Goal: Task Accomplishment & Management: Use online tool/utility

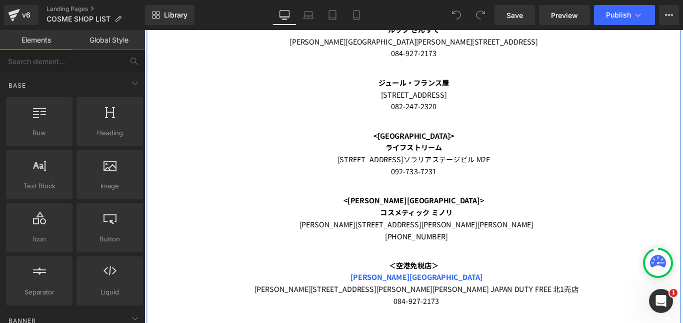
scroll to position [950, 0]
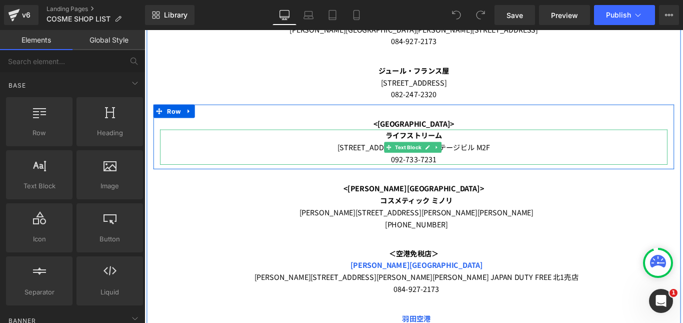
click at [469, 174] on div "092-733-7231" at bounding box center [447, 174] width 570 height 13
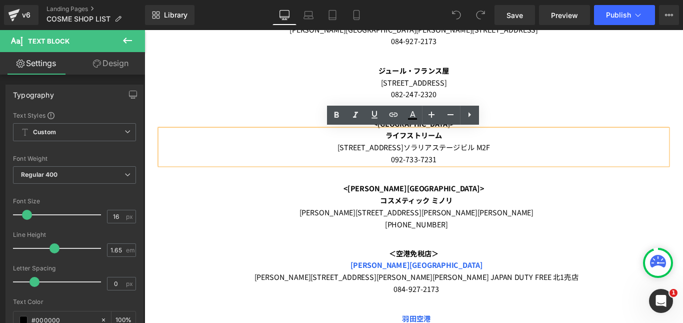
click at [447, 164] on span "ソラリアステージビル M2F" at bounding box center [485, 162] width 98 height 12
drag, startPoint x: 441, startPoint y: 161, endPoint x: 540, endPoint y: 164, distance: 98.5
click at [540, 164] on div "[STREET_ADDRESS] 092-733-7231" at bounding box center [447, 168] width 570 height 27
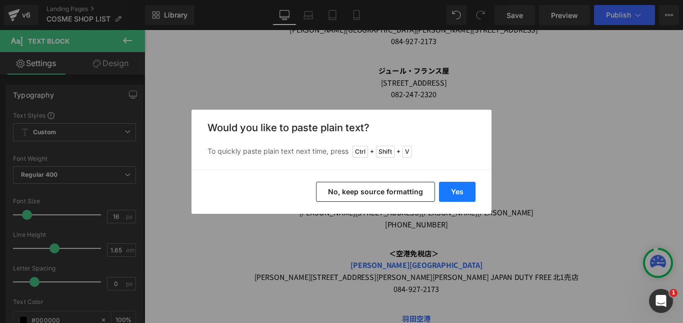
click at [457, 192] on button "Yes" at bounding box center [457, 192] width 37 height 20
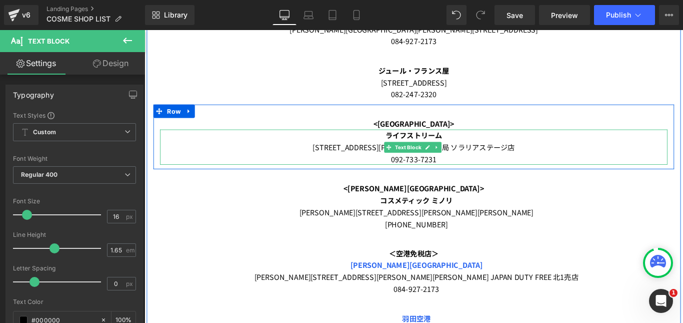
click at [581, 166] on div "[STREET_ADDRESS][PERSON_NAME]薬局 [GEOGRAPHIC_DATA]ステージ店 092-733-7231" at bounding box center [447, 168] width 570 height 27
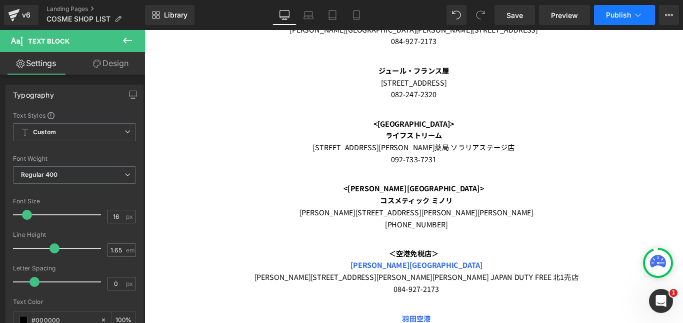
click at [613, 18] on span "Publish" at bounding box center [618, 15] width 25 height 8
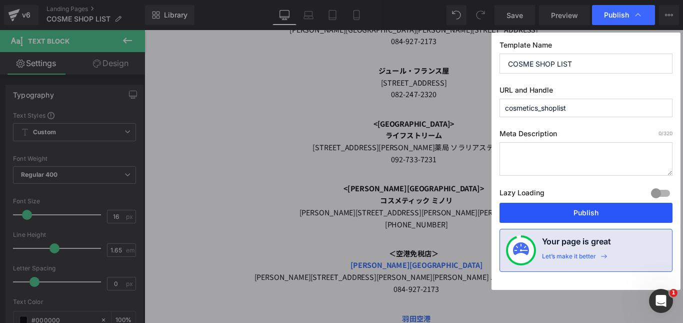
click at [583, 207] on button "Publish" at bounding box center [586, 213] width 173 height 20
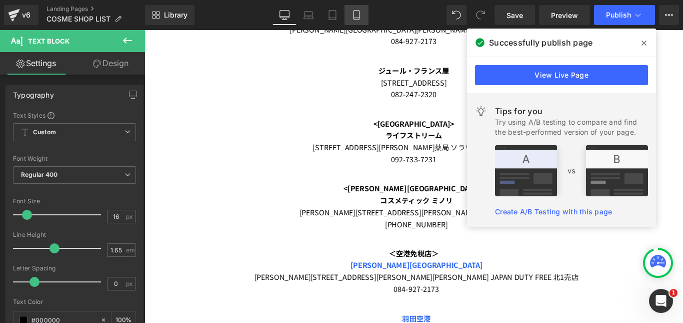
click at [351, 16] on link "Mobile" at bounding box center [357, 15] width 24 height 20
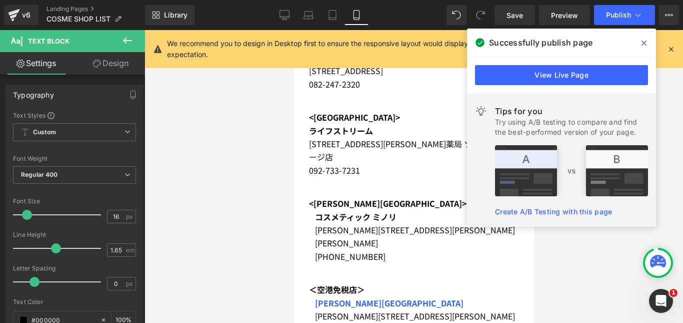
scroll to position [893, 0]
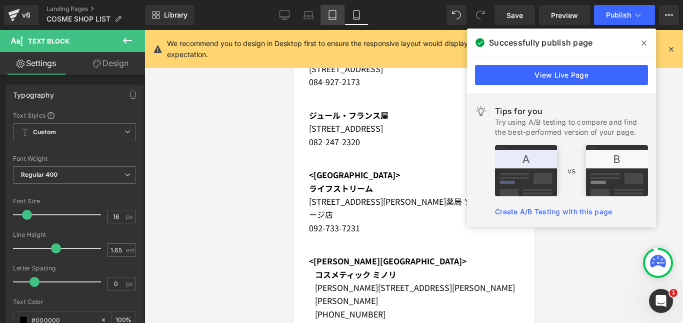
click at [331, 18] on icon at bounding box center [332, 18] width 7 height 0
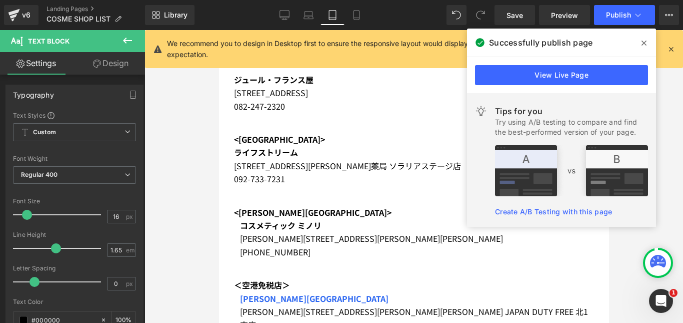
scroll to position [897, 0]
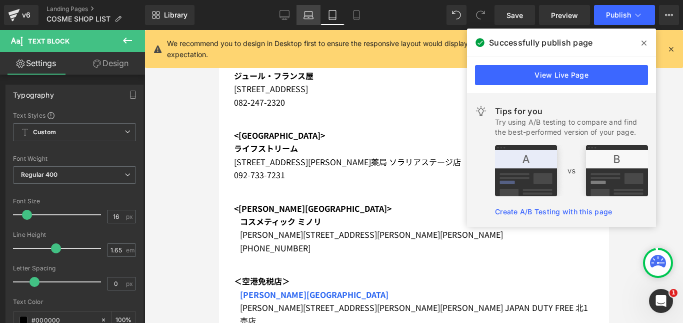
click at [310, 15] on icon at bounding box center [309, 15] width 10 height 10
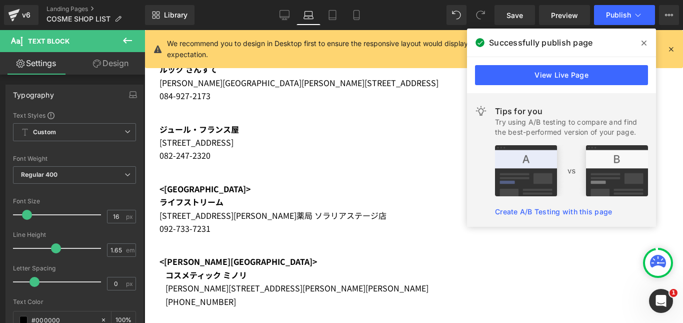
scroll to position [950, 0]
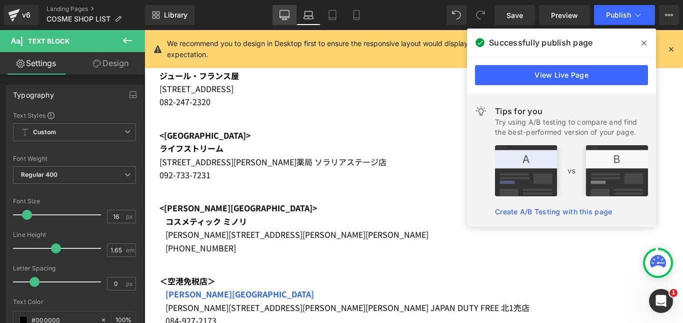
click at [282, 15] on icon at bounding box center [285, 15] width 10 height 10
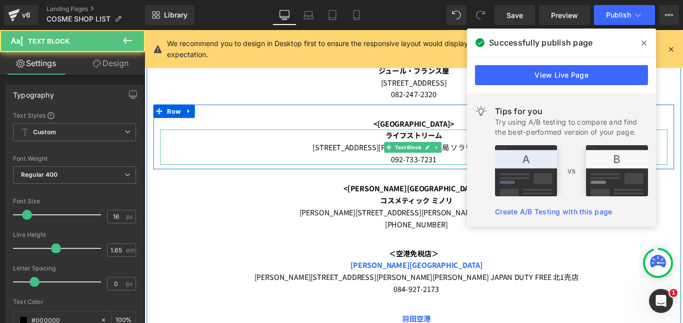
click at [279, 154] on div "ライフストリーム [STREET_ADDRESS][PERSON_NAME]薬局 [GEOGRAPHIC_DATA]ステージ店 092-733-7231" at bounding box center [447, 162] width 570 height 40
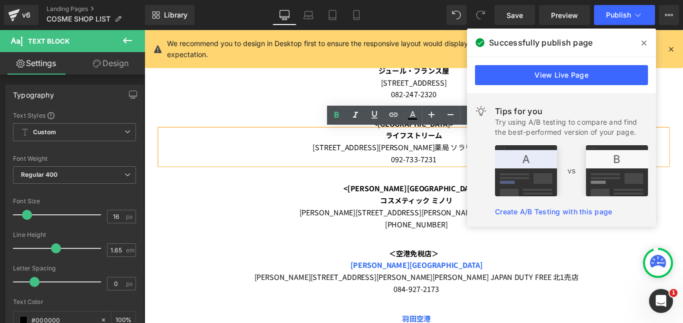
click at [280, 103] on div "082-247-2320" at bounding box center [447, 101] width 570 height 13
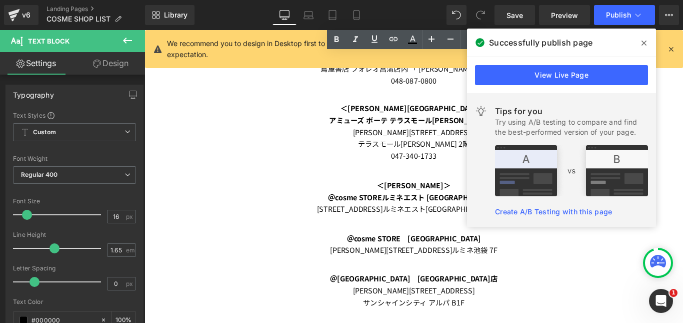
scroll to position [2050, 0]
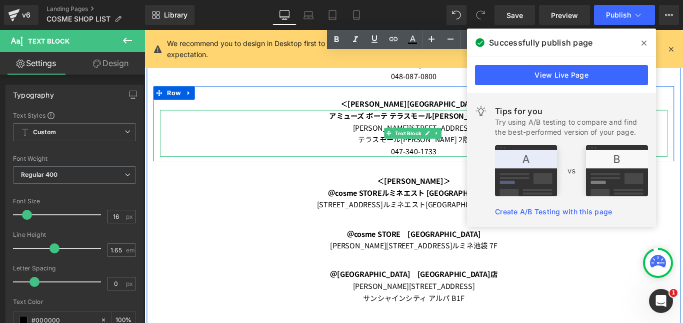
click at [344, 165] on div "047-340-1733" at bounding box center [447, 165] width 570 height 13
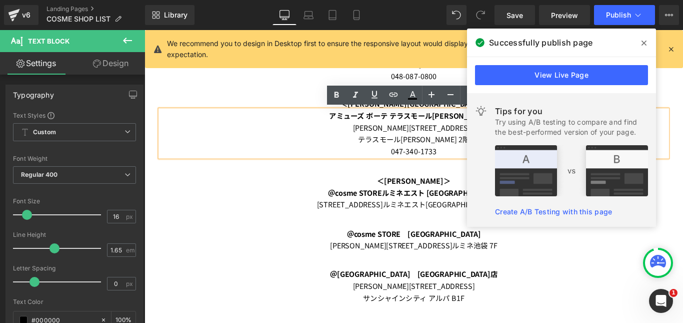
click at [145, 30] on div at bounding box center [145, 30] width 0 height 0
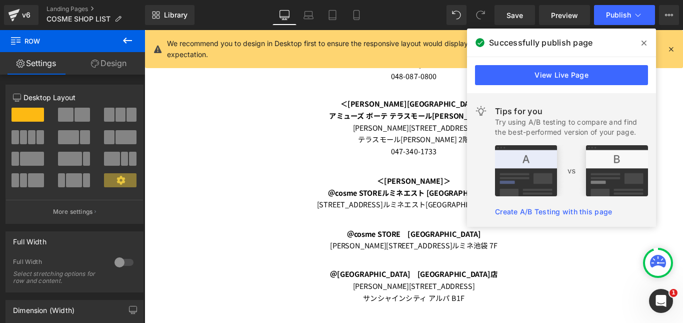
click at [683, 101] on div "〈コスメティックス セレクション ストア〉 ※フレグランス、ボディ、雑貨アイテムなどをセレクトしてラインナップしています。 Text Block ＜北海道＞ …" at bounding box center [447, 242] width 600 height 1645
click at [645, 41] on icon at bounding box center [644, 43] width 5 height 8
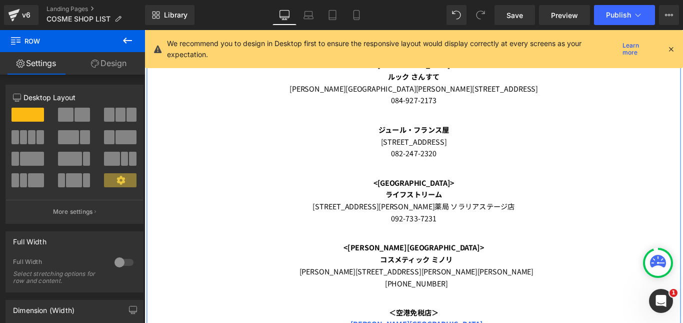
scroll to position [900, 0]
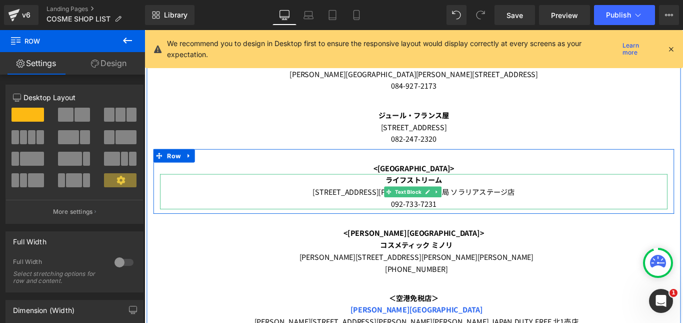
click at [380, 214] on div "[STREET_ADDRESS][PERSON_NAME]薬局 [GEOGRAPHIC_DATA]ステージ店 092-733-7231" at bounding box center [447, 218] width 570 height 27
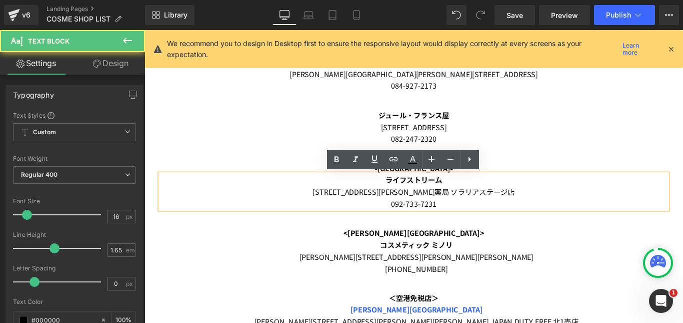
click at [437, 210] on div "[STREET_ADDRESS][PERSON_NAME]薬局 [GEOGRAPHIC_DATA]ステージ店 092-733-7231" at bounding box center [447, 218] width 570 height 27
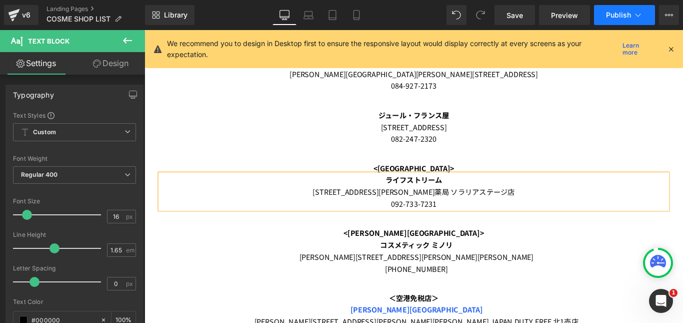
click at [621, 16] on span "Publish" at bounding box center [618, 15] width 25 height 8
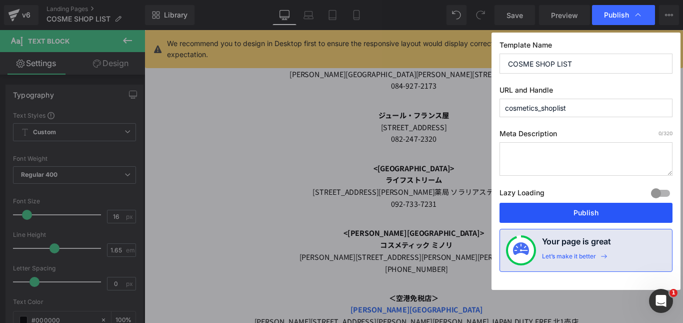
drag, startPoint x: 589, startPoint y: 209, endPoint x: 465, endPoint y: 177, distance: 128.7
click at [589, 209] on button "Publish" at bounding box center [586, 213] width 173 height 20
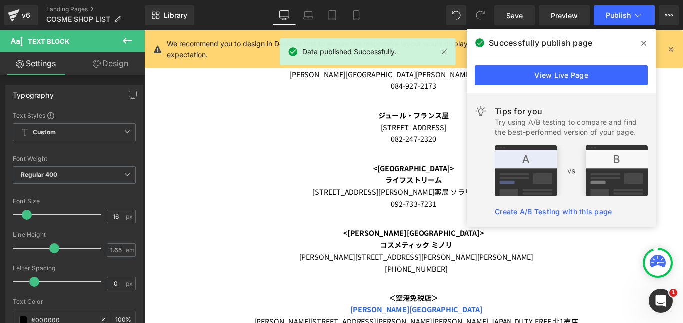
click at [646, 41] on icon at bounding box center [644, 43] width 5 height 8
